Goal: Task Accomplishment & Management: Manage account settings

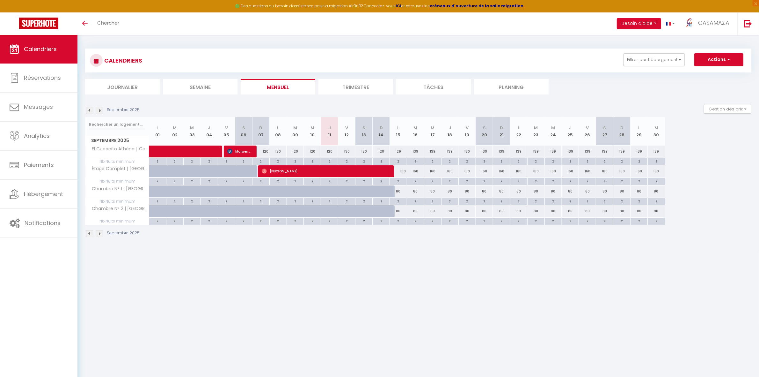
click at [100, 110] on img at bounding box center [99, 110] width 7 height 7
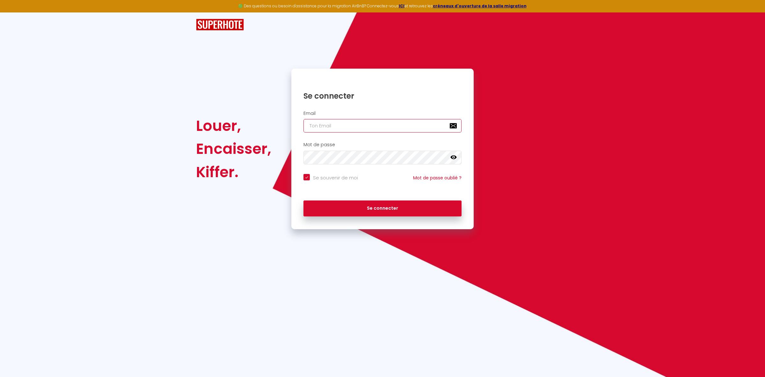
click at [340, 127] on input "email" at bounding box center [383, 125] width 158 height 13
click at [304, 200] on button "Se connecter" at bounding box center [383, 208] width 158 height 16
checkbox input "true"
type input "[EMAIL_ADDRESS][DOMAIN_NAME]"
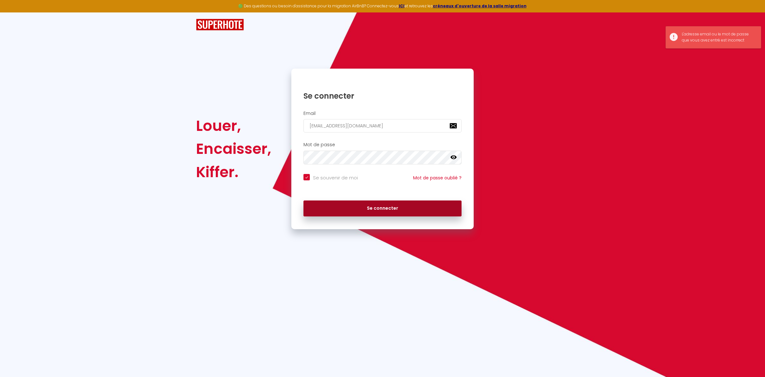
click at [343, 202] on button "Se connecter" at bounding box center [383, 208] width 158 height 16
checkbox input "true"
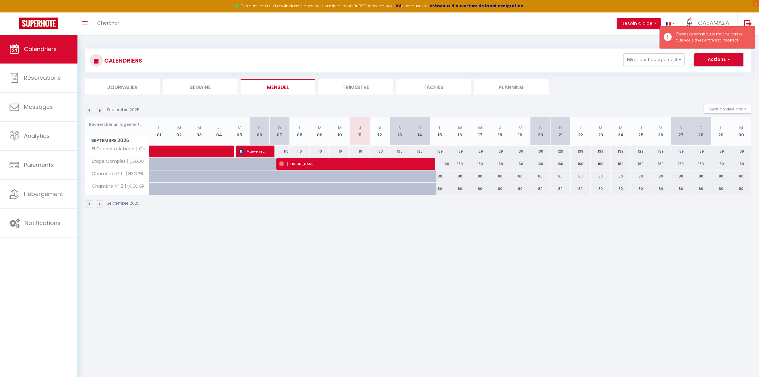
click at [710, 57] on button "Actions" at bounding box center [718, 59] width 49 height 13
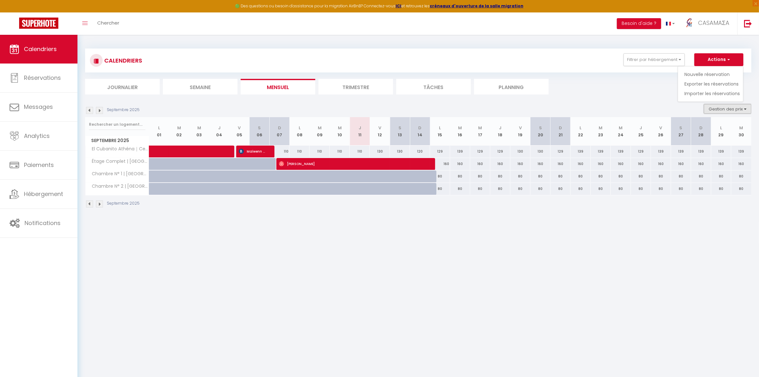
click at [726, 107] on button "Gestion des prix" at bounding box center [728, 109] width 48 height 10
click at [715, 125] on li "Nb Nuits minimum" at bounding box center [722, 128] width 57 height 11
click at [722, 111] on button "Gestion des prix" at bounding box center [728, 109] width 48 height 10
click at [716, 128] on input "Nb Nuits minimum" at bounding box center [722, 128] width 57 height 6
checkbox input "true"
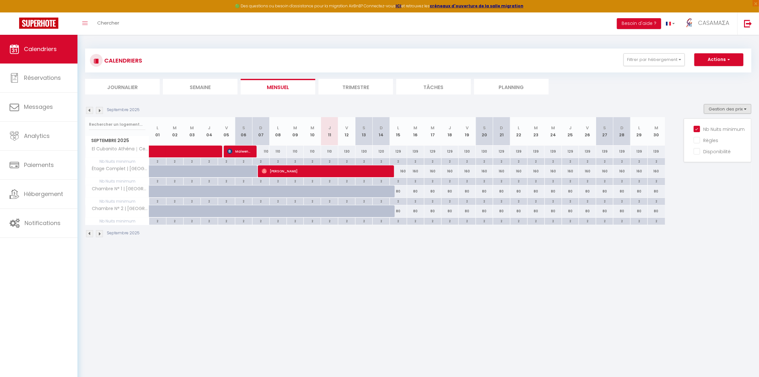
click at [132, 263] on body "🟢 Des questions ou besoin d'assistance pour la migration AirBnB? Connectez-vous…" at bounding box center [379, 223] width 759 height 377
click at [130, 271] on body "🟢 Des questions ou besoin d'assistance pour la migration AirBnB? Connectez-vous…" at bounding box center [379, 223] width 759 height 377
click at [99, 235] on img at bounding box center [99, 233] width 7 height 7
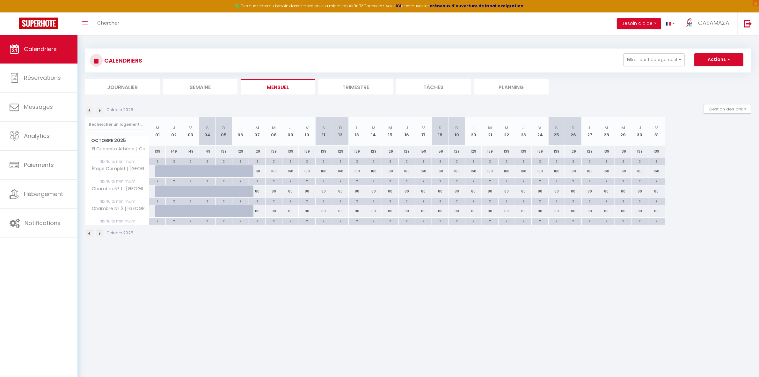
click at [99, 235] on img at bounding box center [99, 233] width 7 height 7
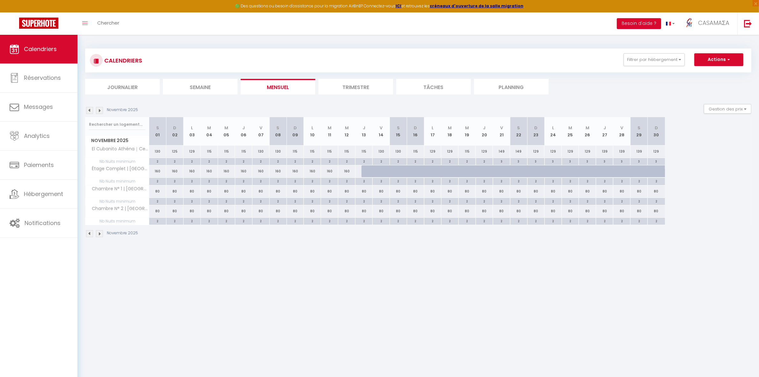
click at [99, 235] on img at bounding box center [99, 233] width 7 height 7
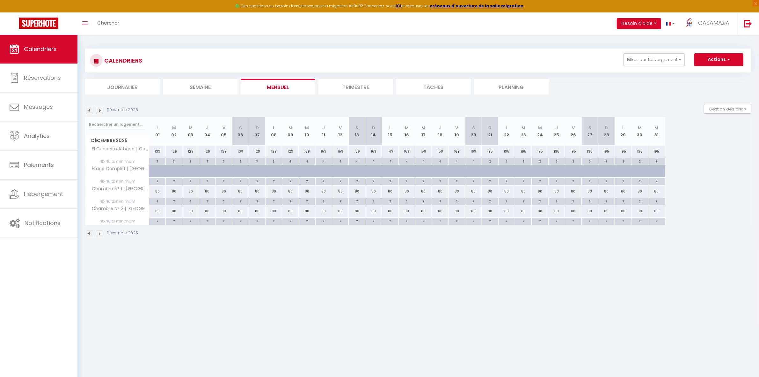
click at [99, 235] on img at bounding box center [99, 233] width 7 height 7
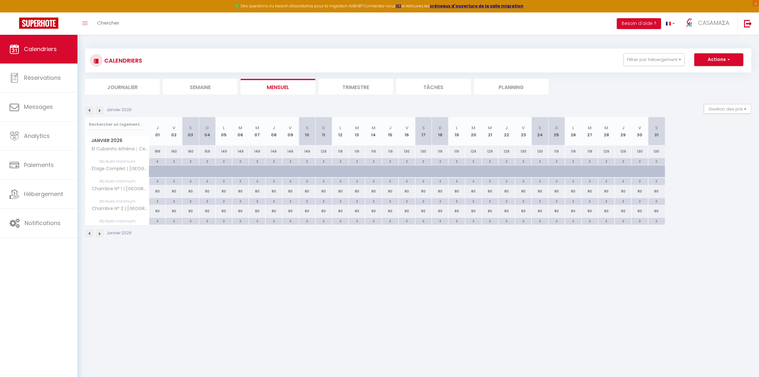
click at [99, 235] on img at bounding box center [99, 233] width 7 height 7
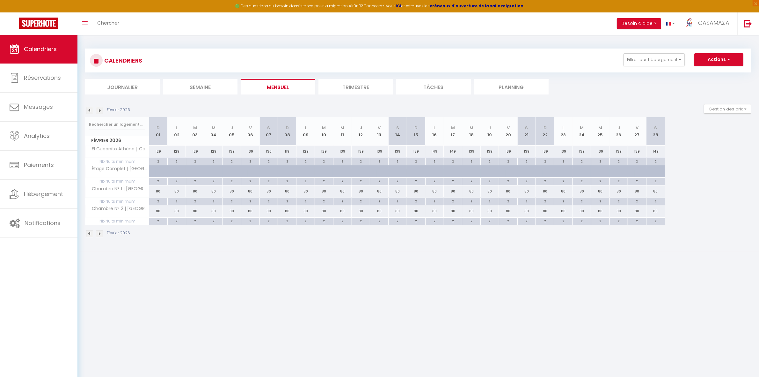
click at [99, 235] on img at bounding box center [99, 233] width 7 height 7
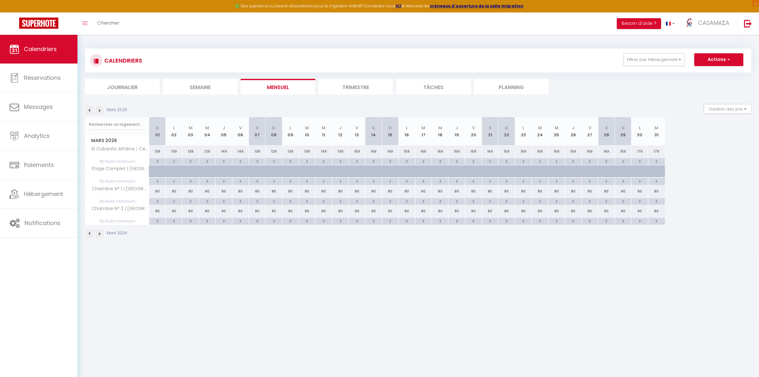
click at [99, 235] on img at bounding box center [99, 233] width 7 height 7
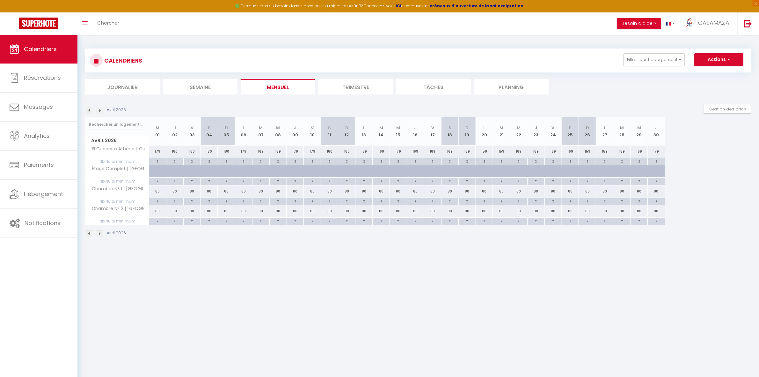
click at [99, 109] on img at bounding box center [99, 110] width 7 height 7
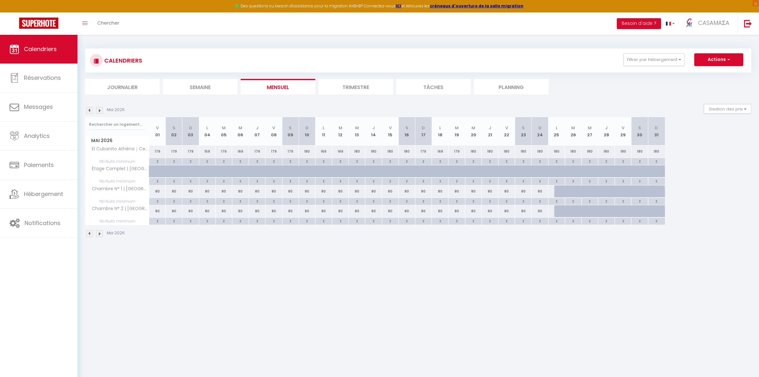
click at [99, 109] on img at bounding box center [99, 110] width 7 height 7
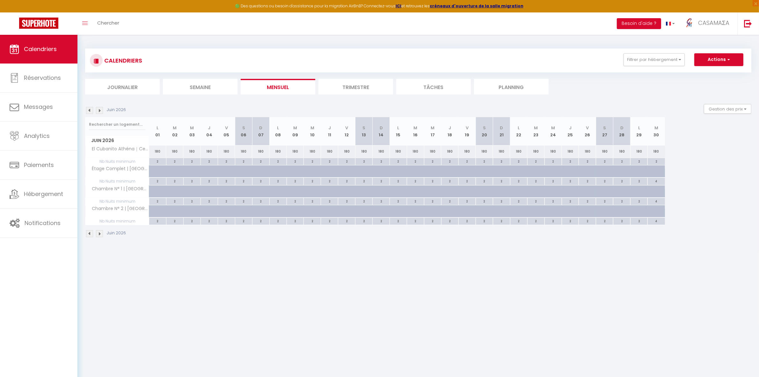
click at [99, 109] on img at bounding box center [99, 110] width 7 height 7
